Goal: Transaction & Acquisition: Purchase product/service

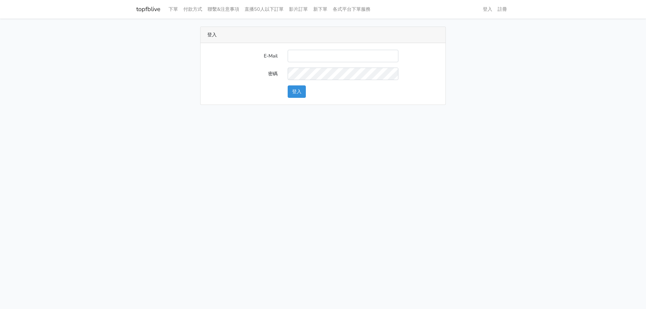
click at [338, 50] on input "E-Mail" at bounding box center [343, 56] width 111 height 12
type input "nevr851112@gmail.com"
click at [299, 94] on button "登入" at bounding box center [297, 91] width 18 height 12
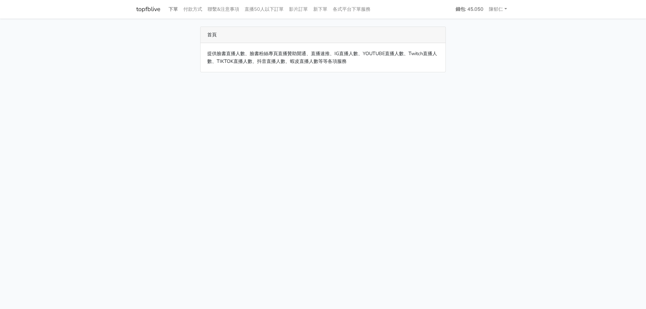
click at [175, 8] on link "下單" at bounding box center [173, 9] width 15 height 13
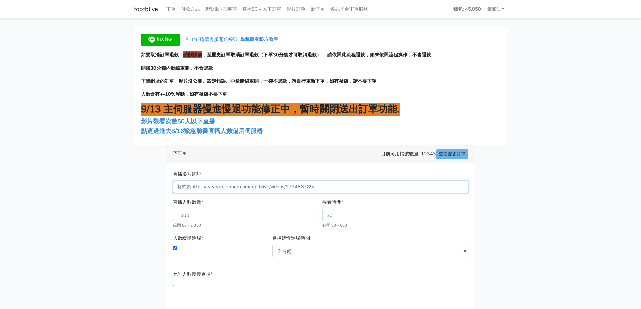
click at [221, 183] on input "直播影片網址" at bounding box center [321, 187] width 296 height 12
click at [205, 121] on span "50人以下直播" at bounding box center [196, 121] width 38 height 8
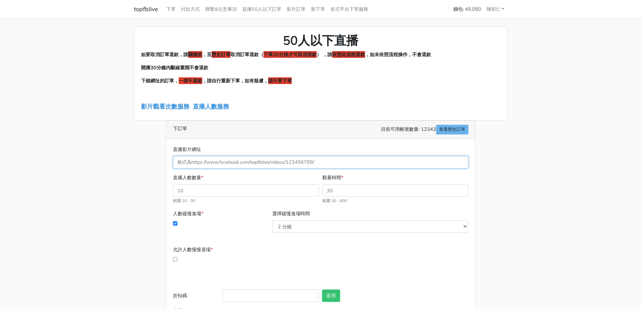
click at [270, 161] on input "直播影片網址" at bounding box center [321, 162] width 296 height 12
paste input "[URL][DOMAIN_NAME]"
type input "813125368076055"
click at [233, 191] on input "直播人數數量 *" at bounding box center [246, 190] width 146 height 12
click at [205, 108] on link "直播人數服務" at bounding box center [211, 107] width 36 height 8
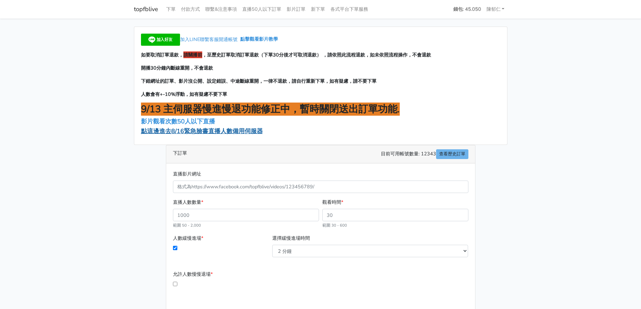
click at [209, 131] on span "點這邊進去8/16緊急臉書直播人數備用伺服器" at bounding box center [202, 131] width 122 height 8
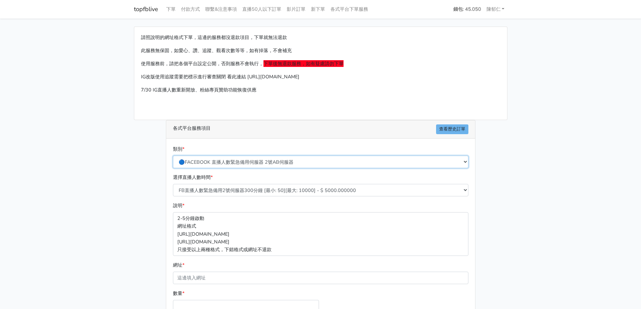
click at [243, 162] on select "🔵FACEBOOK 直播人數緊急備用伺服器 2號AB伺服器 🔵FACEBOOK 網軍專用貼文留言 安全保密 🔵FACEBOOK 直播人數緊急備用伺服器 J1 …" at bounding box center [321, 162] width 296 height 12
click at [160, 196] on div "請照說明的網址格式下單，這邊的服務都沒退款項目，下單就無法退款 此服務無保固，如愛心、讚、追蹤、觀看次數等等，如有掉落，不會補充 使用服務前，請把各個平台設定…" at bounding box center [321, 200] width 384 height 346
click at [215, 191] on select "FB直播人數緊急備用2號伺服器300分鐘 [最小: 50][最大: 10000] - $ 5000.000000 FB直播人數緊急備用2號伺服器60分鐘 [最…" at bounding box center [321, 190] width 296 height 12
select select "573"
click at [173, 184] on select "FB直播人數緊急備用2號伺服器300分鐘 [最小: 50][最大: 10000] - $ 5000.000000 FB直播人數緊急備用2號伺服器60分鐘 [最…" at bounding box center [321, 190] width 296 height 12
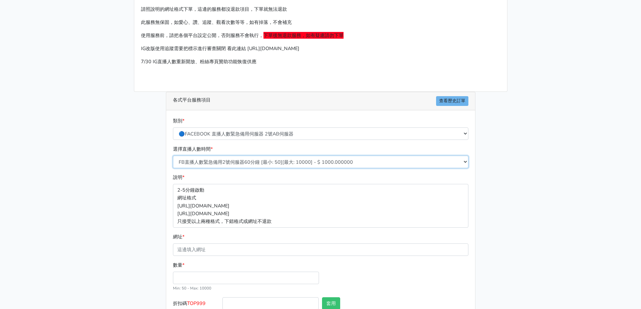
scroll to position [67, 0]
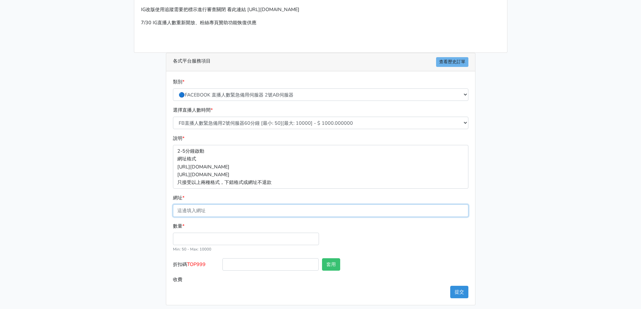
click at [214, 209] on input "網址 *" at bounding box center [321, 211] width 296 height 12
paste input "https://www.facebook.com/tea0937707934/videos/813125368076055"
type input "https://www.facebook.com/tea0937707934/videos/813125368076055"
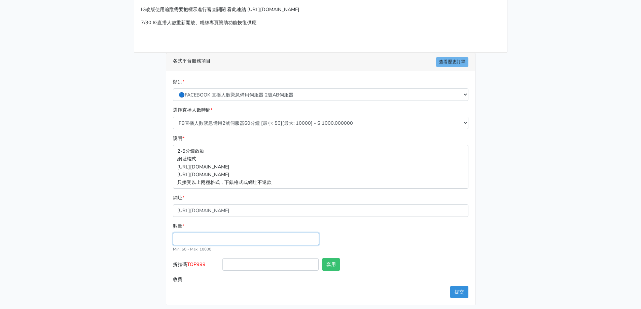
click at [201, 237] on input "數量 *" at bounding box center [246, 239] width 146 height 12
type input "3"
type input "200"
type input "200.000"
click at [231, 264] on input "折扣碼 TOP999" at bounding box center [270, 265] width 96 height 12
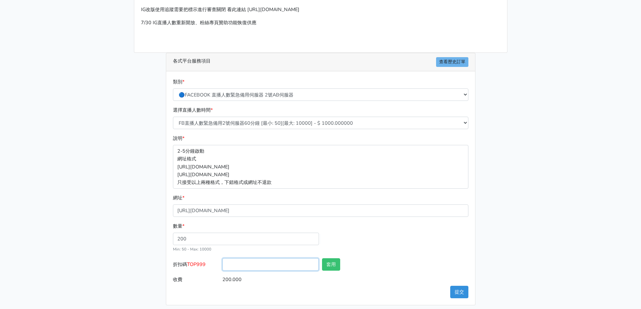
type input "TOP999"
click at [337, 259] on button "套用" at bounding box center [331, 265] width 18 height 12
type input "套用失敗"
click at [458, 292] on button "提交" at bounding box center [459, 292] width 18 height 12
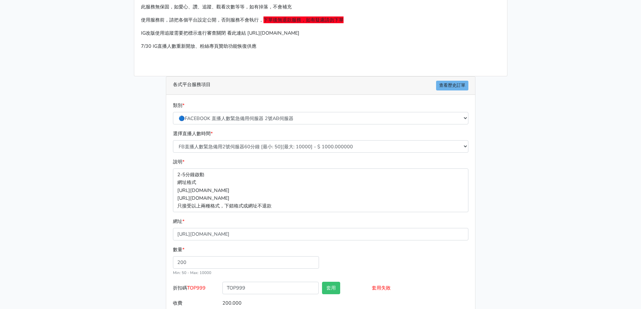
scroll to position [2, 0]
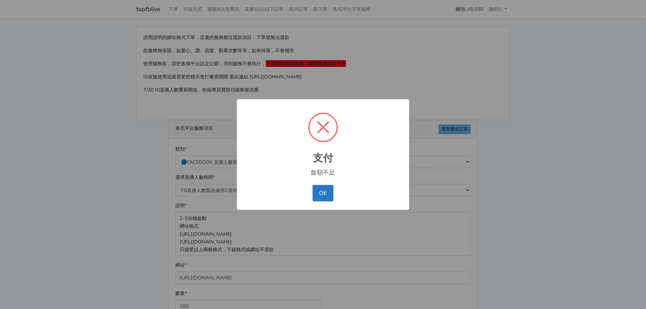
select select "573"
click at [327, 195] on button "OK" at bounding box center [323, 193] width 21 height 16
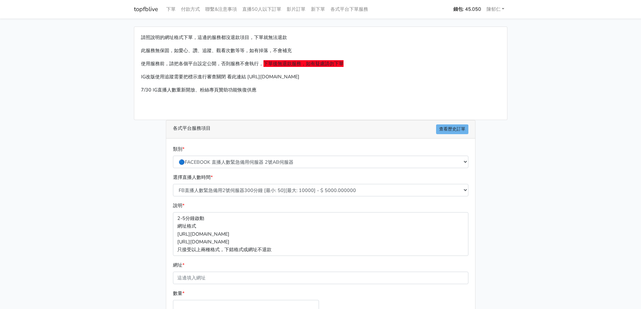
click at [463, 12] on strong "錢包: 45.050" at bounding box center [467, 9] width 28 height 7
click at [456, 39] on p "請照說明的網址格式下單，這邊的服務都沒退款項目，下單就無法退款" at bounding box center [320, 38] width 359 height 8
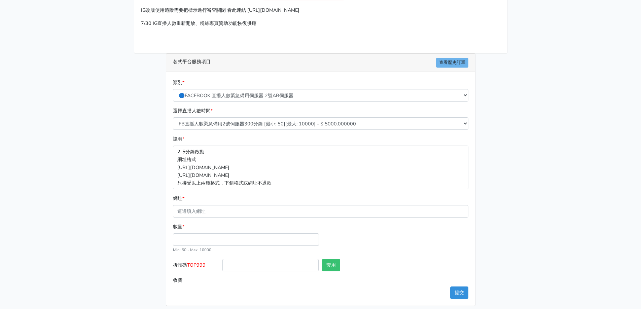
scroll to position [67, 0]
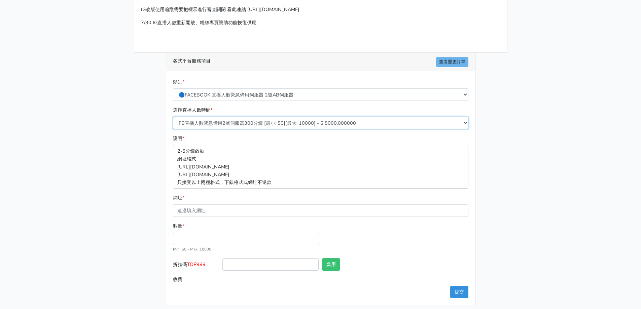
click at [266, 125] on select "FB直播人數緊急備用2號伺服器300分鐘 [最小: 50][最大: 10000] - $ 5000.000000 FB直播人數緊急備用2號伺服器60分鐘 [最…" at bounding box center [321, 123] width 296 height 12
select select "573"
click at [173, 117] on select "FB直播人數緊急備用2號伺服器300分鐘 [最小: 50][最大: 10000] - $ 5000.000000 FB直播人數緊急備用2號伺服器60分鐘 [最…" at bounding box center [321, 123] width 296 height 12
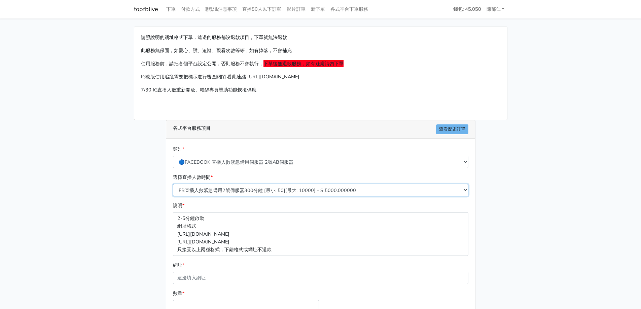
click at [245, 188] on select "FB直播人數緊急備用2號伺服器300分鐘 [最小: 50][最大: 10000] - $ 5000.000000 FB直播人數緊急備用2號伺服器60分鐘 [最…" at bounding box center [321, 190] width 296 height 12
select select "573"
click at [173, 184] on select "FB直播人數緊急備用2號伺服器300分鐘 [最小: 50][最大: 10000] - $ 5000.000000 FB直播人數緊急備用2號伺服器60分鐘 [最…" at bounding box center [321, 190] width 296 height 12
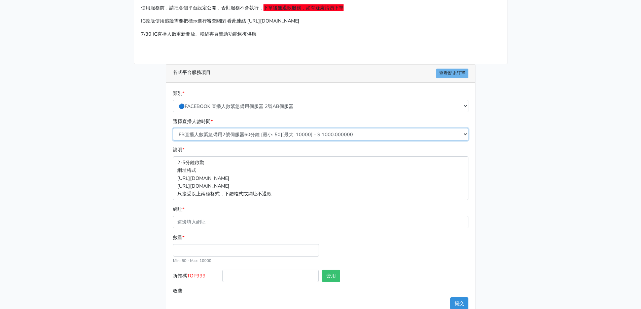
scroll to position [72, 0]
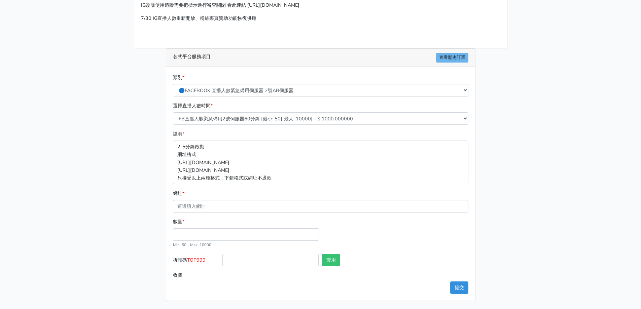
drag, startPoint x: 233, startPoint y: 215, endPoint x: 236, endPoint y: 209, distance: 7.4
click at [233, 215] on form "類別 * 🔵FACEBOOK 直播人數緊急備用伺服器 2號AB伺服器 🔵FACEBOOK 網軍專用貼文留言 安全保密 🔵FACEBOOK 直播人數緊急備用伺服…" at bounding box center [321, 178] width 296 height 208
click at [237, 205] on input "網址 *" at bounding box center [321, 206] width 296 height 12
paste input "[URL][DOMAIN_NAME]"
type input "[URL][DOMAIN_NAME]"
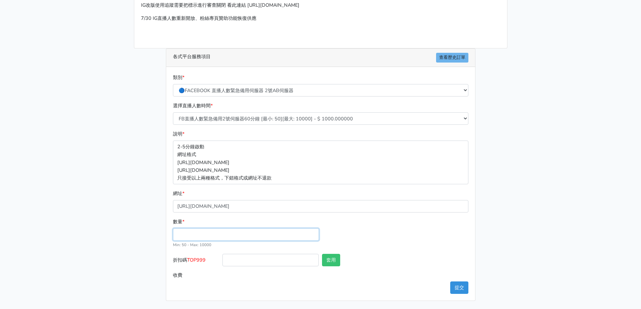
click at [226, 234] on input "數量 *" at bounding box center [246, 235] width 146 height 12
type input "300"
type input "300.000"
click at [359, 261] on div "套用" at bounding box center [345, 261] width 50 height 15
drag, startPoint x: 235, startPoint y: 232, endPoint x: 132, endPoint y: 219, distance: 104.1
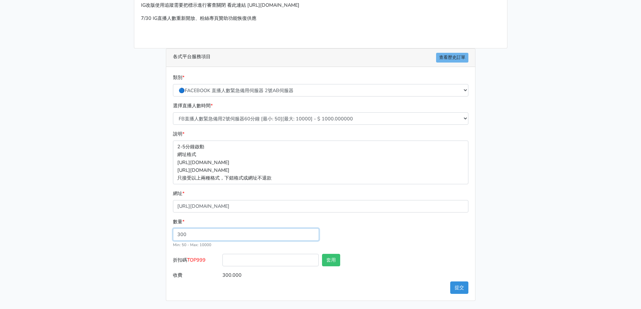
click at [132, 219] on div "請照說明的網址格式下單，這邊的服務都沒退款項目，下單就無法退款 此服務無保固，如愛心、讚、追蹤、觀看次數等等，如有掉落，不會補充 使用服務前，請把各個平台設定…" at bounding box center [321, 128] width 384 height 346
type input "0"
type input "200"
type input "200.000"
click at [330, 259] on button "套用" at bounding box center [331, 260] width 18 height 12
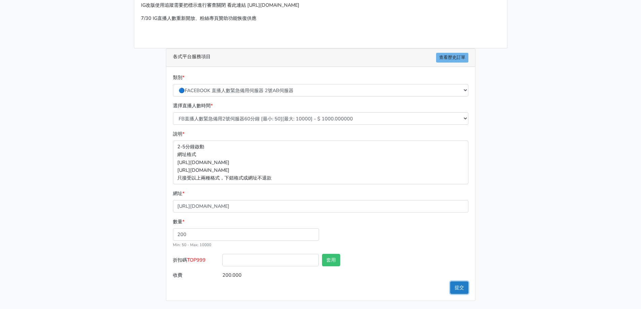
click at [461, 291] on button "提交" at bounding box center [459, 288] width 18 height 12
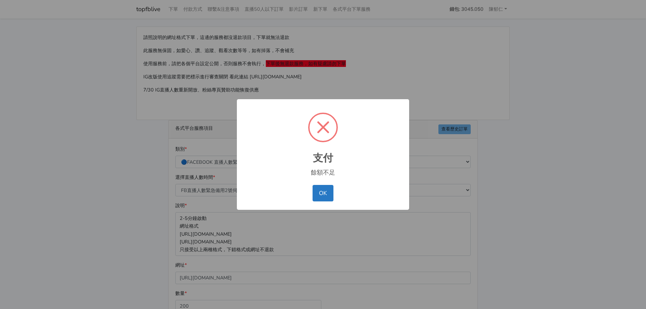
select select "573"
click at [324, 189] on button "OK" at bounding box center [323, 193] width 21 height 16
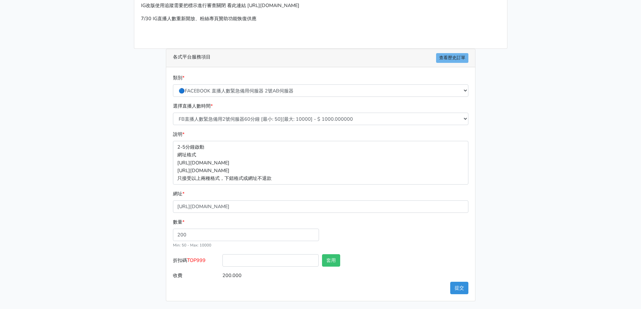
scroll to position [72, 0]
click at [460, 284] on button "提交" at bounding box center [459, 288] width 18 height 12
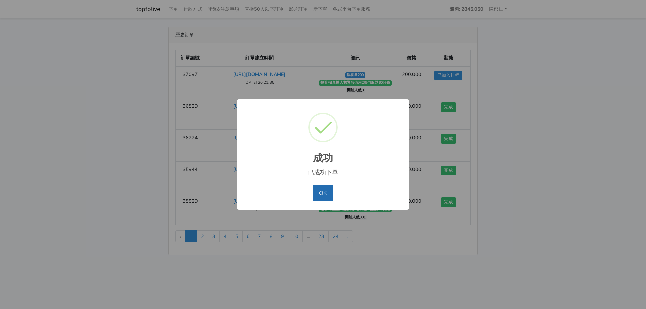
click at [325, 194] on button "OK" at bounding box center [323, 193] width 21 height 16
